Goal: Navigation & Orientation: Find specific page/section

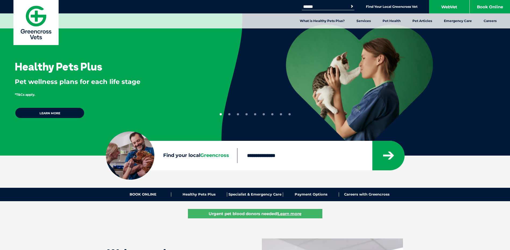
click at [307, 151] on input "Find your local Greencross" at bounding box center [304, 155] width 135 height 15
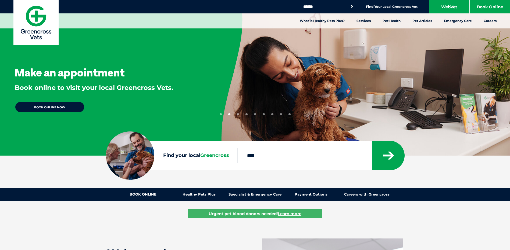
type input "****"
click at [372, 141] on button "submit" at bounding box center [388, 156] width 32 height 30
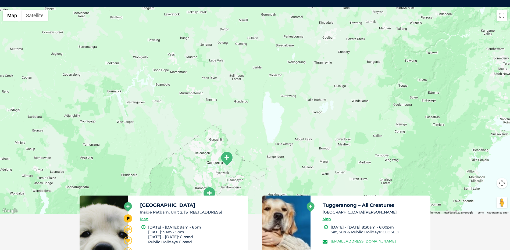
scroll to position [123, 0]
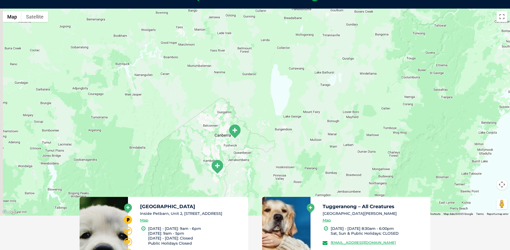
drag, startPoint x: 229, startPoint y: 168, endPoint x: 238, endPoint y: 137, distance: 32.4
click at [238, 137] on img "Majura Park" at bounding box center [234, 131] width 13 height 15
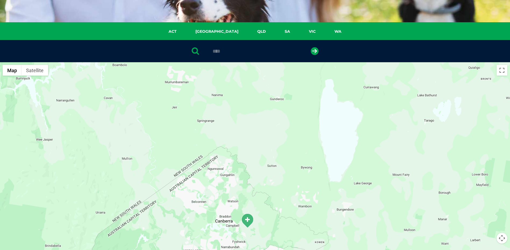
scroll to position [70, 0]
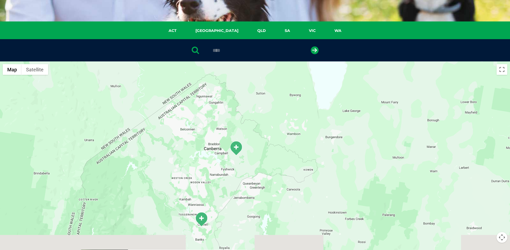
drag, startPoint x: 251, startPoint y: 207, endPoint x: 240, endPoint y: 132, distance: 75.4
click at [240, 132] on div at bounding box center [255, 165] width 510 height 207
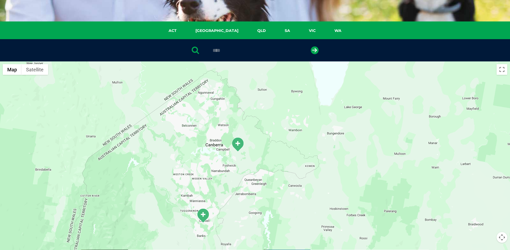
click at [204, 217] on img "Tuggeranong – All Creatures" at bounding box center [202, 216] width 13 height 15
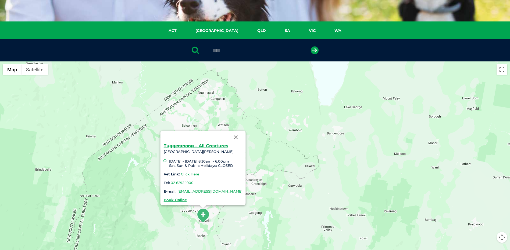
click at [181, 172] on link "Click Here" at bounding box center [190, 174] width 18 height 4
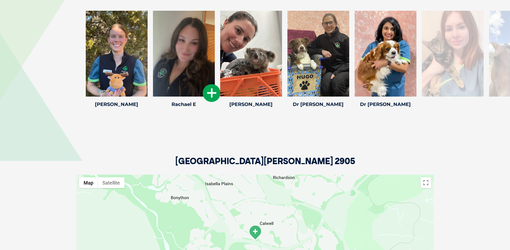
scroll to position [752, 0]
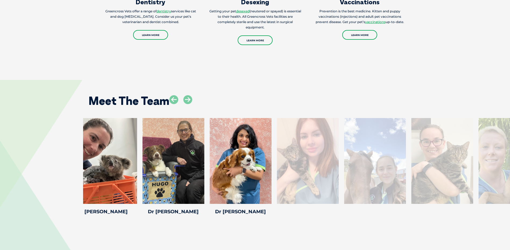
drag, startPoint x: 458, startPoint y: 172, endPoint x: 314, endPoint y: 168, distance: 144.9
click at [314, 168] on div at bounding box center [308, 161] width 62 height 86
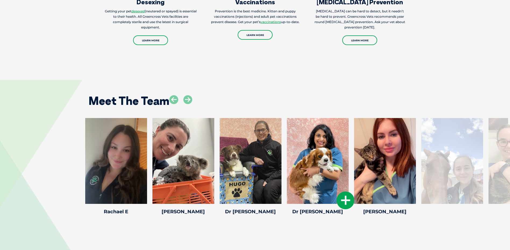
drag, startPoint x: 490, startPoint y: 167, endPoint x: 328, endPoint y: 170, distance: 162.8
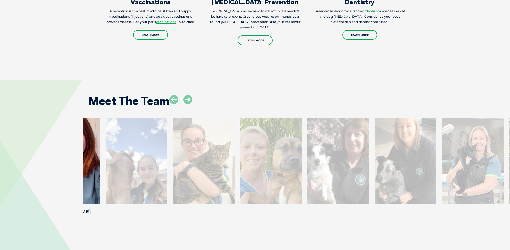
drag, startPoint x: 444, startPoint y: 156, endPoint x: 139, endPoint y: 158, distance: 305.5
click at [139, 158] on div at bounding box center [137, 161] width 62 height 86
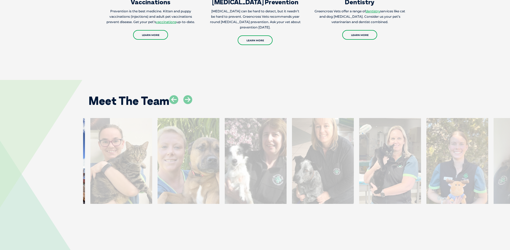
drag, startPoint x: 434, startPoint y: 163, endPoint x: 66, endPoint y: 129, distance: 369.1
click at [90, 134] on div at bounding box center [121, 161] width 62 height 86
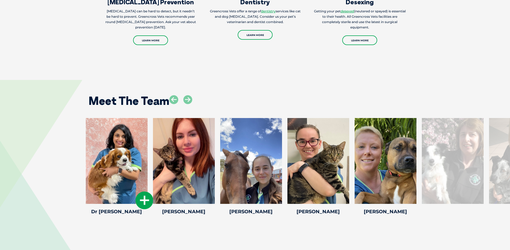
drag, startPoint x: 477, startPoint y: 154, endPoint x: 97, endPoint y: 124, distance: 381.1
click at [12, 121] on div "Jackie B Jackie B Veterinary Nurse Jackie is a qualified veterinary nurse who w…" at bounding box center [255, 167] width 510 height 99
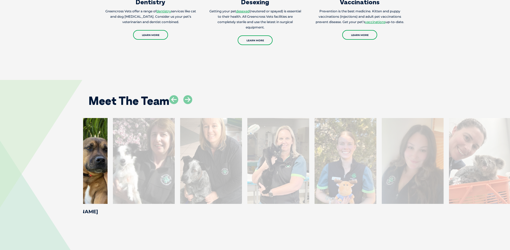
drag, startPoint x: 472, startPoint y: 154, endPoint x: 163, endPoint y: 165, distance: 308.9
click at [163, 165] on div at bounding box center [144, 161] width 62 height 86
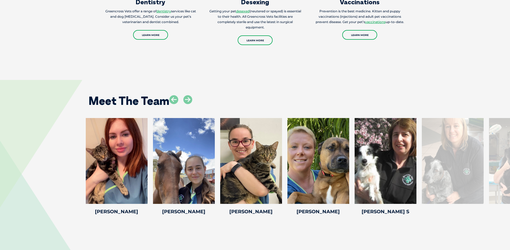
click at [328, 92] on div "Meet The Team" at bounding box center [255, 98] width 344 height 27
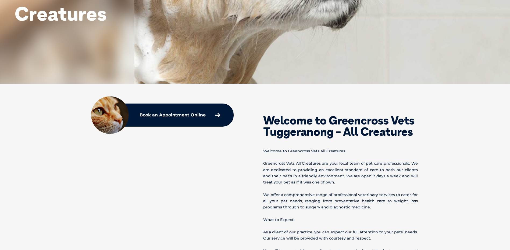
scroll to position [296, 0]
